Goal: Task Accomplishment & Management: Use online tool/utility

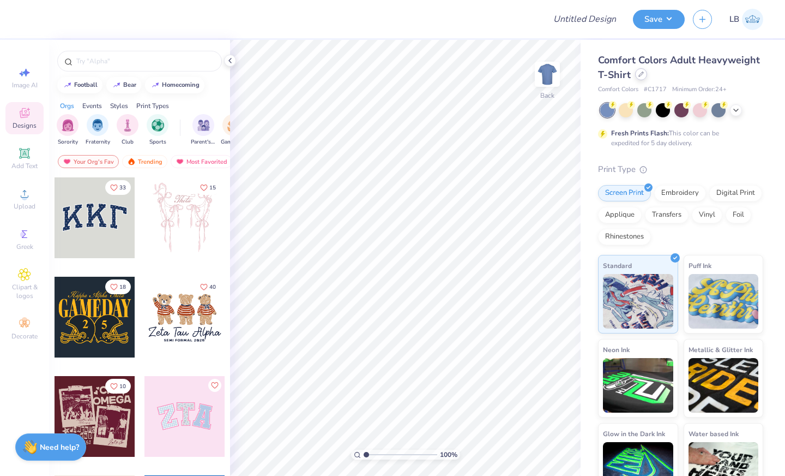
click at [641, 74] on icon at bounding box center [641, 73] width 5 height 5
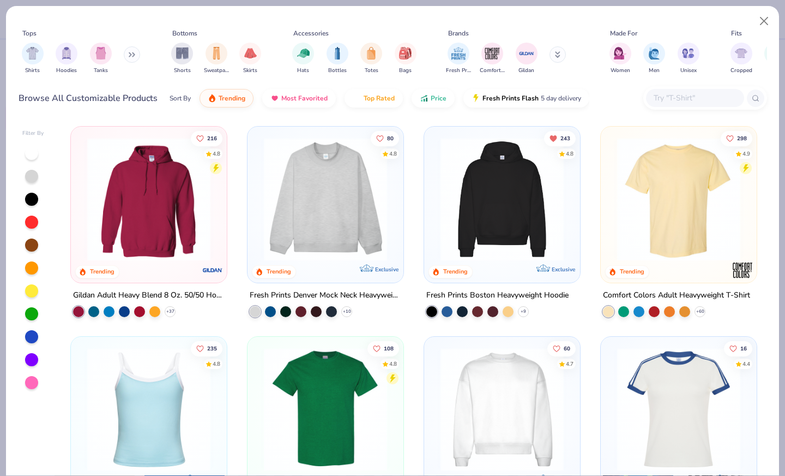
click at [332, 191] on img at bounding box center [326, 198] width 134 height 123
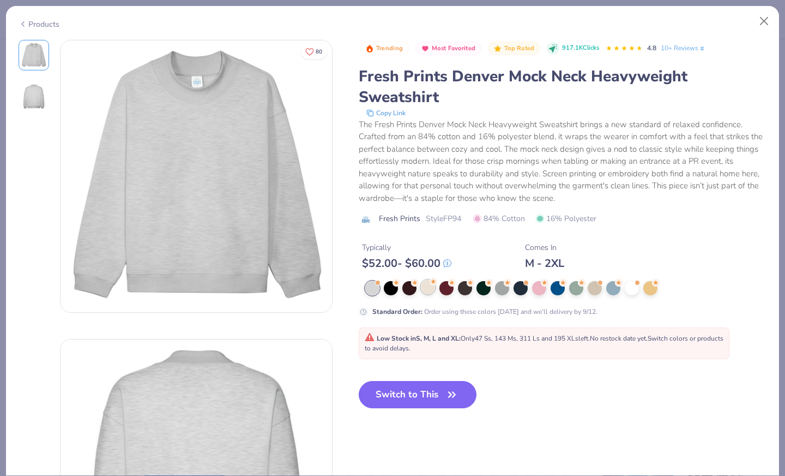
click at [431, 290] on div at bounding box center [428, 287] width 14 height 14
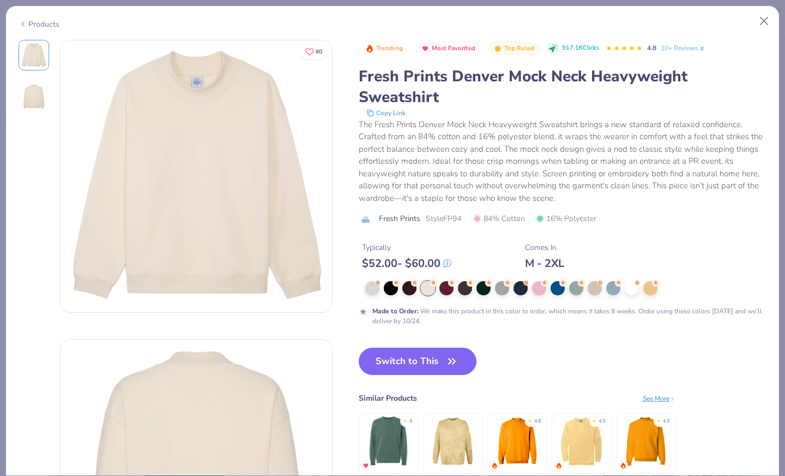
click at [425, 361] on button "Switch to This" at bounding box center [418, 360] width 118 height 27
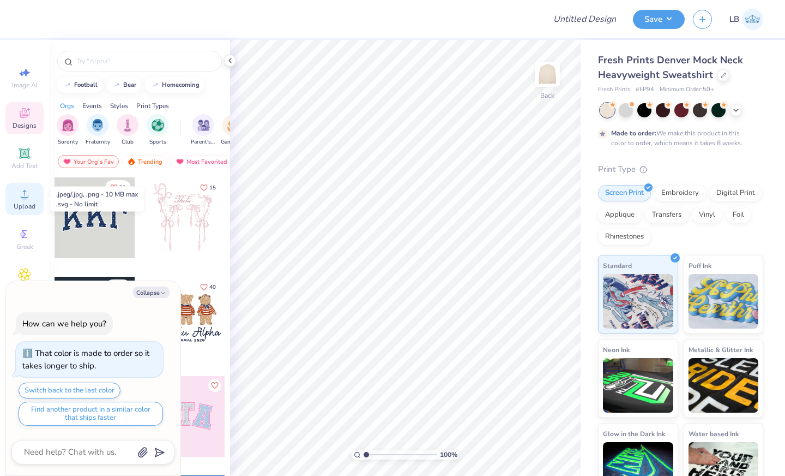
click at [30, 189] on icon at bounding box center [24, 193] width 13 height 13
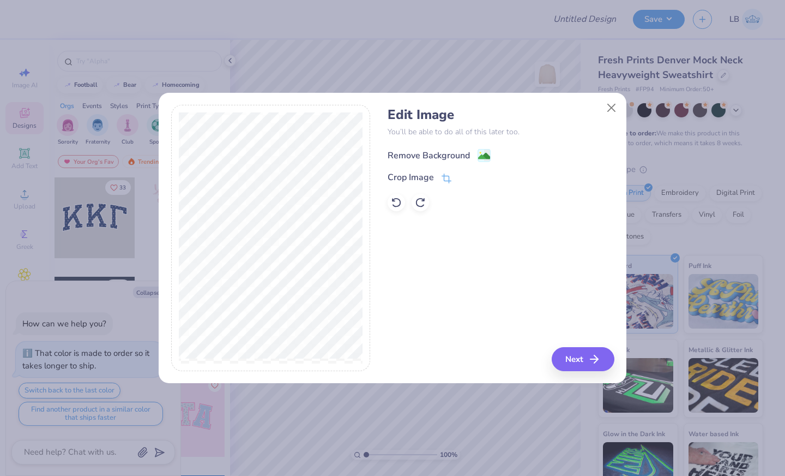
click at [485, 154] on image at bounding box center [484, 156] width 12 height 12
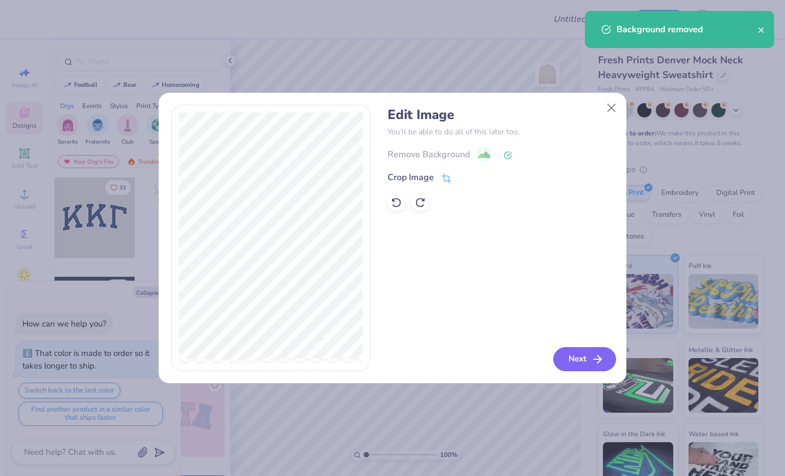
click at [575, 353] on button "Next" at bounding box center [585, 359] width 63 height 24
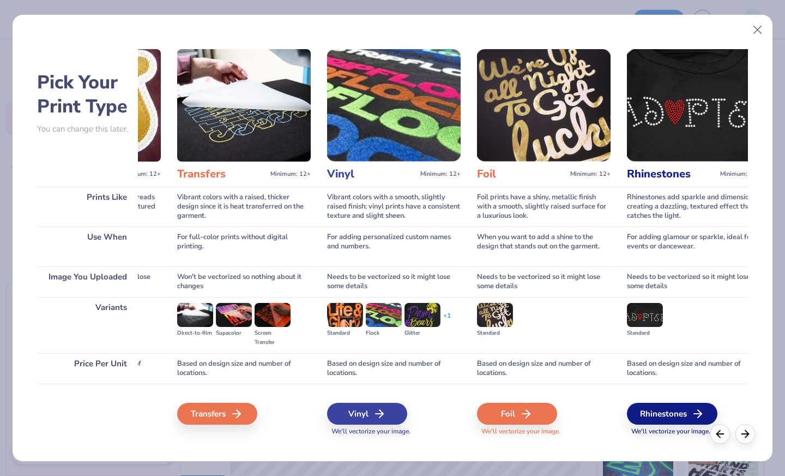
scroll to position [0, 605]
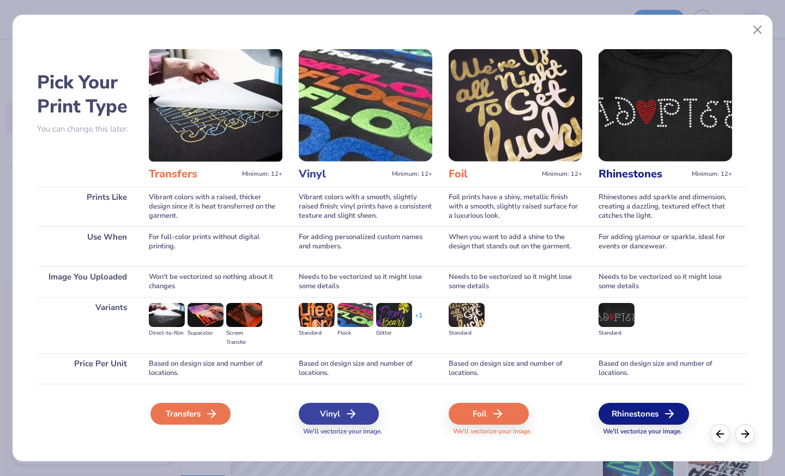
click at [206, 418] on icon at bounding box center [211, 413] width 13 height 13
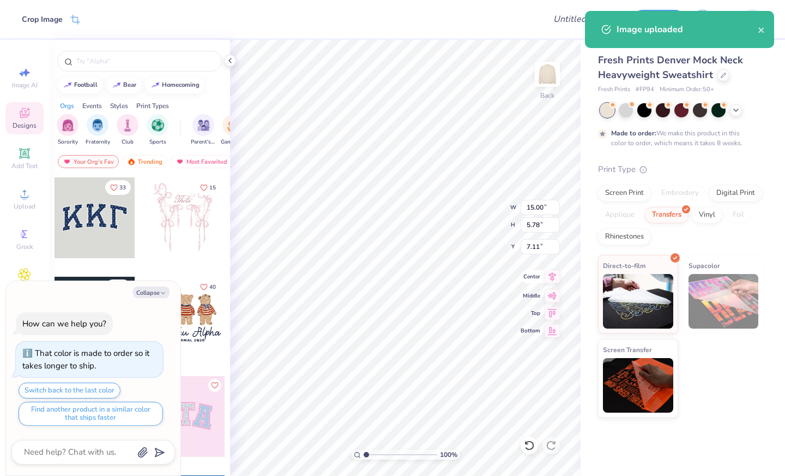
click at [546, 278] on icon at bounding box center [552, 276] width 15 height 13
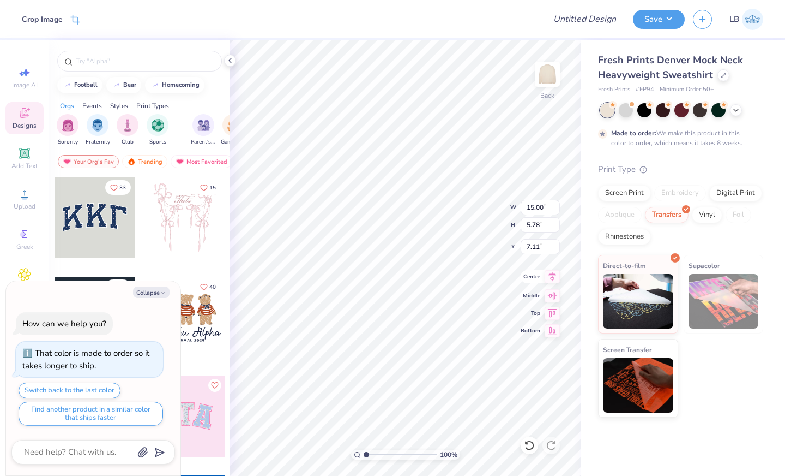
type textarea "x"
type input "2.49"
click at [233, 59] on icon at bounding box center [230, 60] width 9 height 9
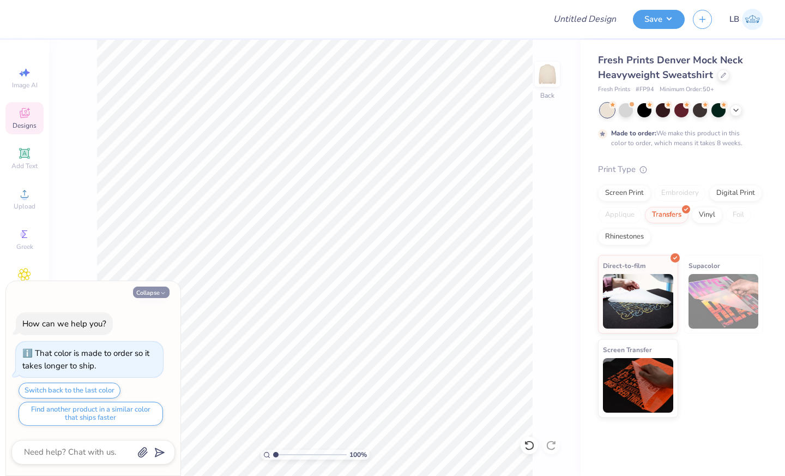
click at [149, 291] on button "Collapse" at bounding box center [151, 291] width 37 height 11
type textarea "x"
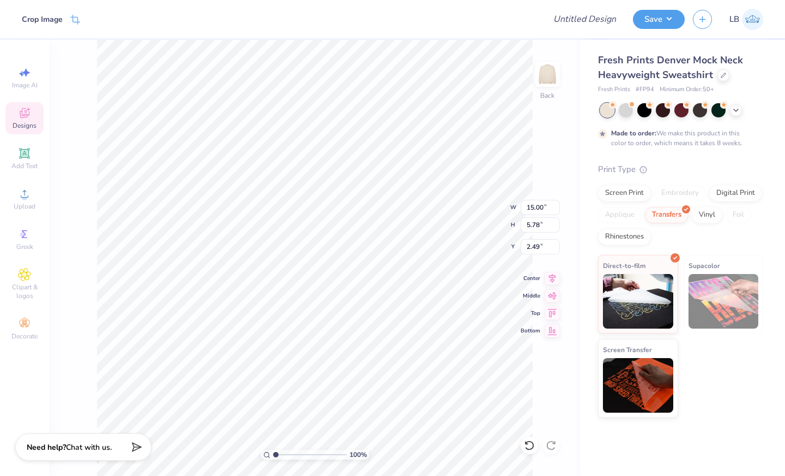
type input "2.11"
click at [724, 78] on div at bounding box center [724, 74] width 12 height 12
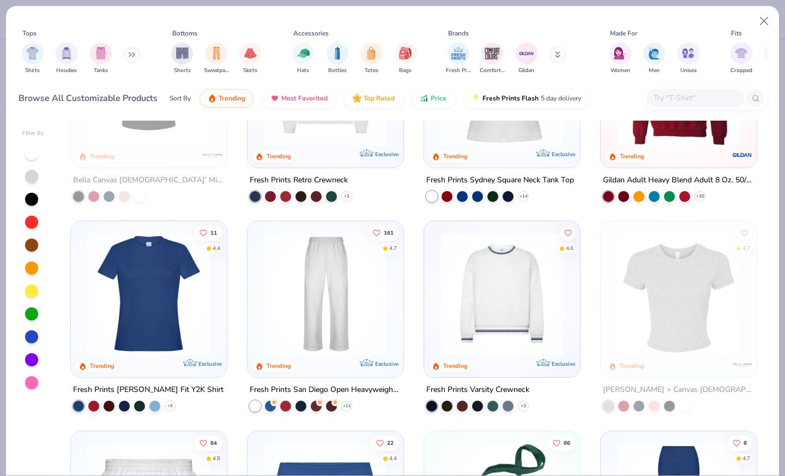
scroll to position [533, 0]
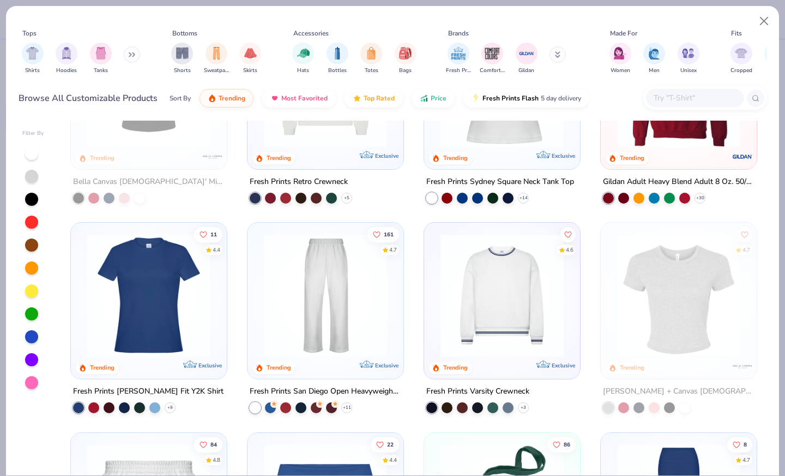
click at [326, 299] on img at bounding box center [326, 294] width 134 height 123
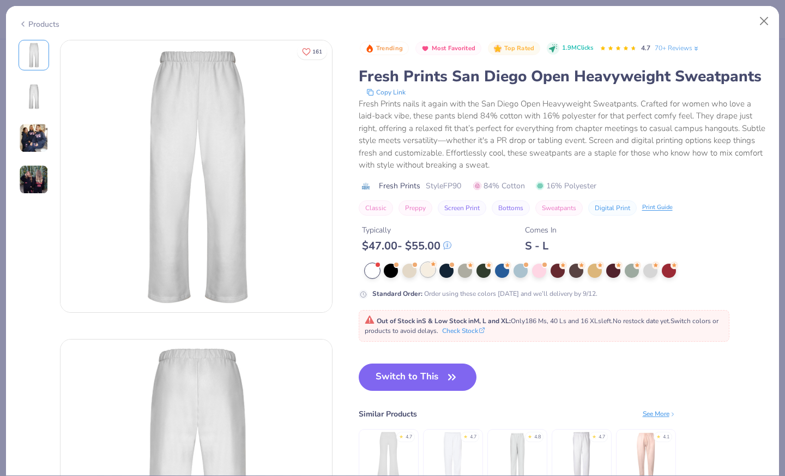
click at [428, 271] on div at bounding box center [428, 269] width 14 height 14
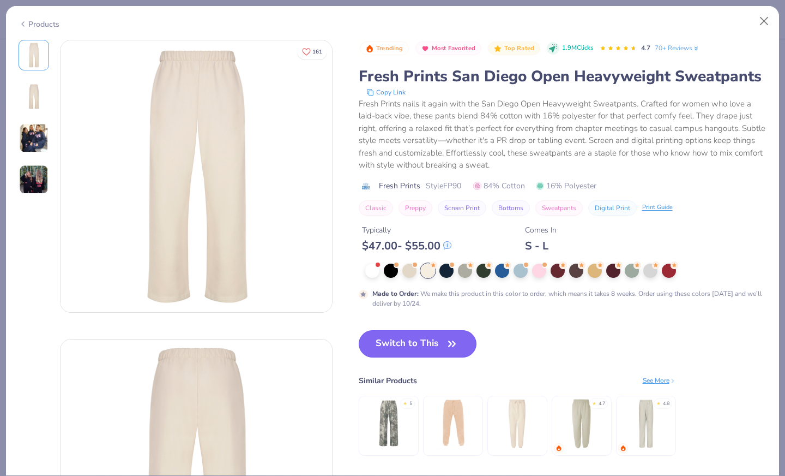
click at [416, 353] on button "Switch to This" at bounding box center [418, 343] width 118 height 27
click at [415, 345] on button "Switch to This" at bounding box center [418, 343] width 118 height 27
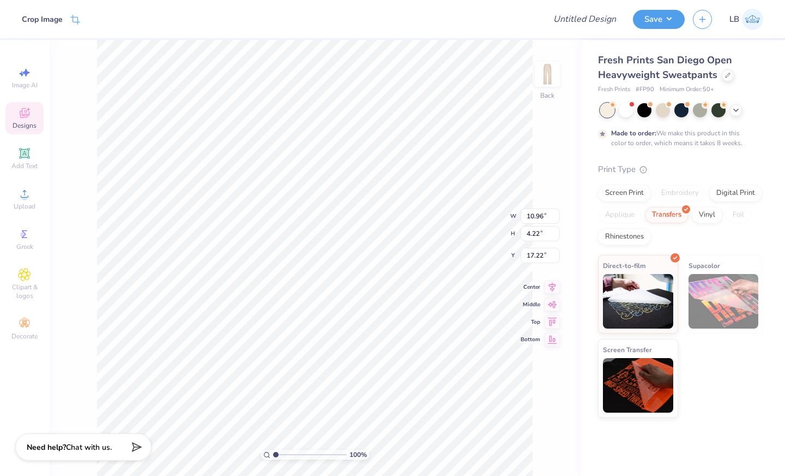
type input "9.86"
type input "3.80"
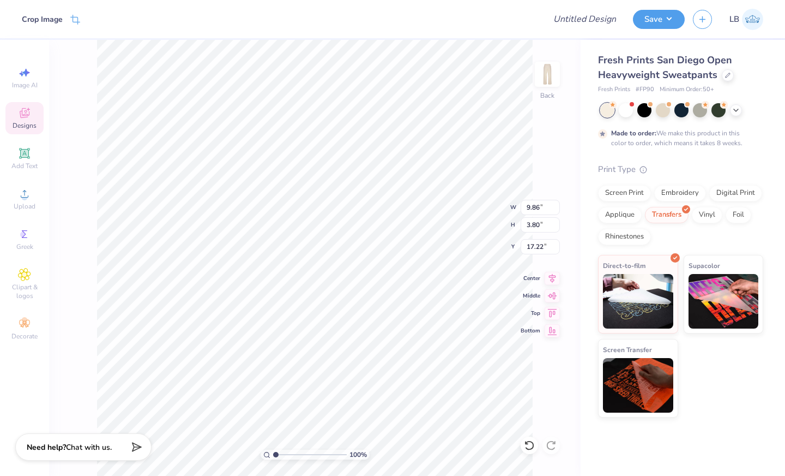
type input "4.66"
type input "8.72"
type input "3.36"
type input "3.63"
type input "8.09"
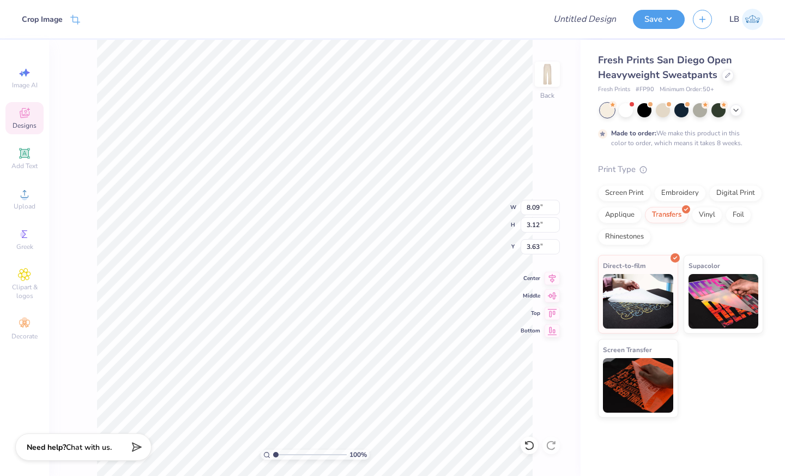
type input "3.12"
type input "3.84"
